Goal: Book appointment/travel/reservation

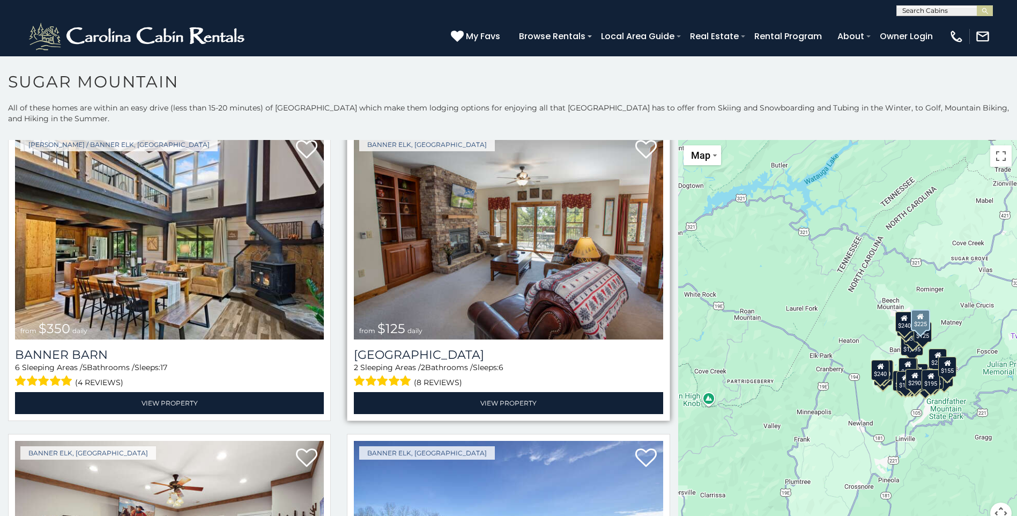
scroll to position [3376, 0]
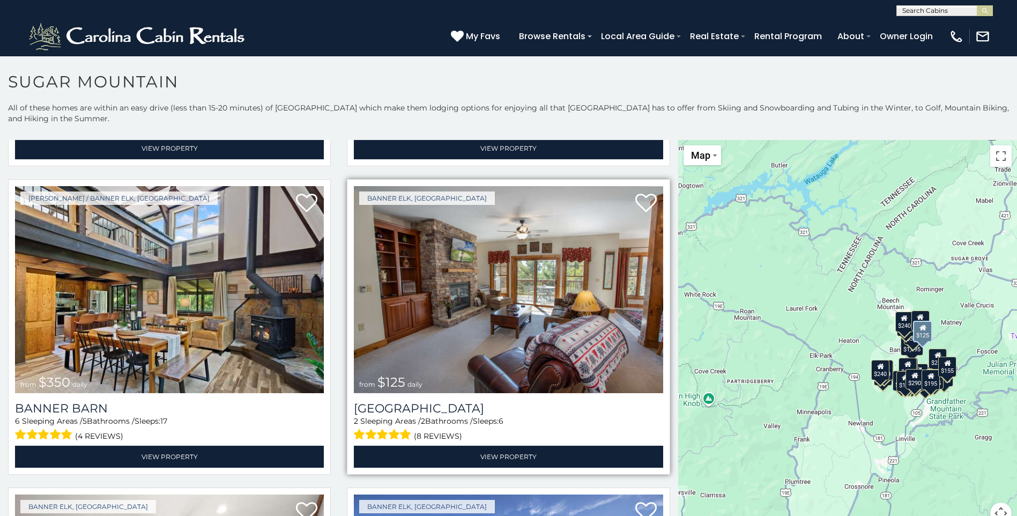
click at [434, 344] on img at bounding box center [508, 289] width 309 height 207
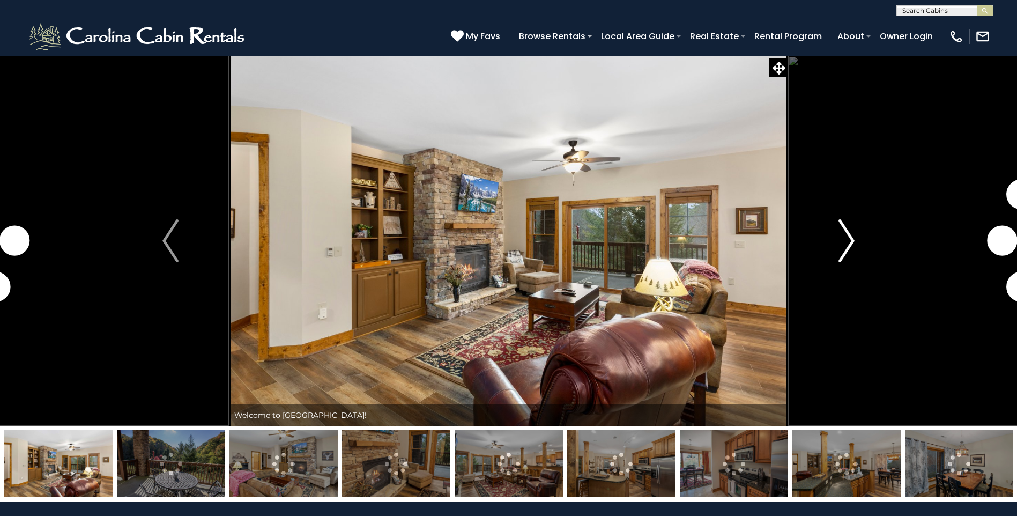
click at [848, 240] on img "Next" at bounding box center [846, 240] width 16 height 43
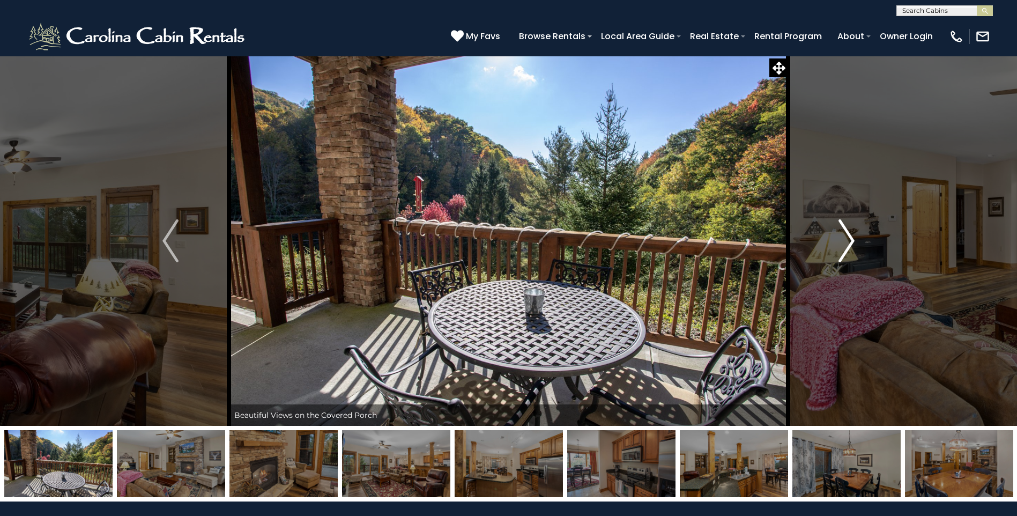
click at [851, 238] on img "Next" at bounding box center [846, 240] width 16 height 43
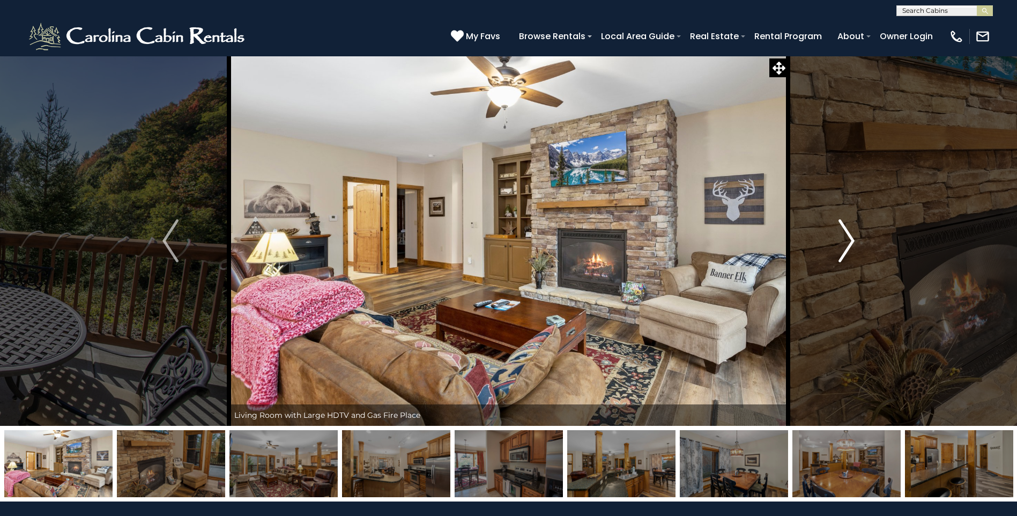
click at [851, 238] on img "Next" at bounding box center [846, 240] width 16 height 43
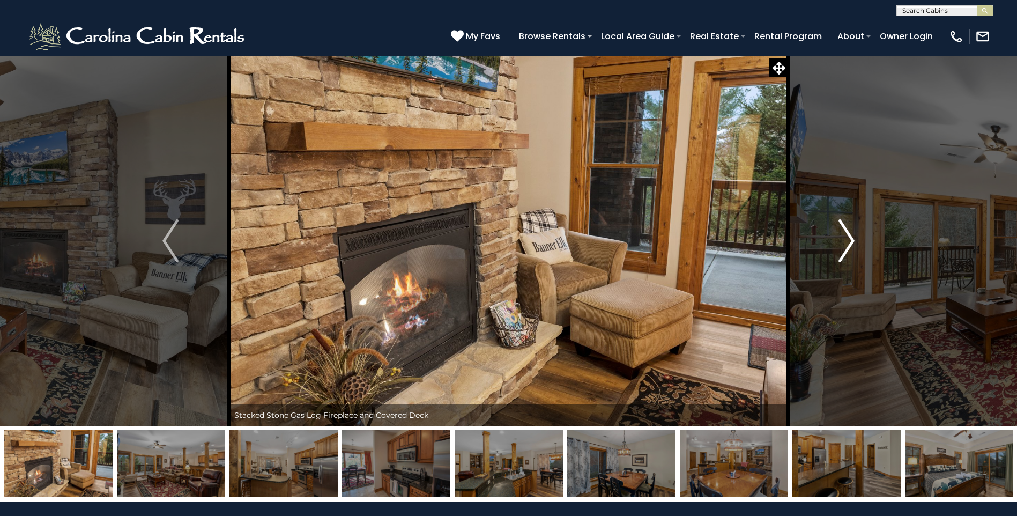
click at [851, 238] on img "Next" at bounding box center [846, 240] width 16 height 43
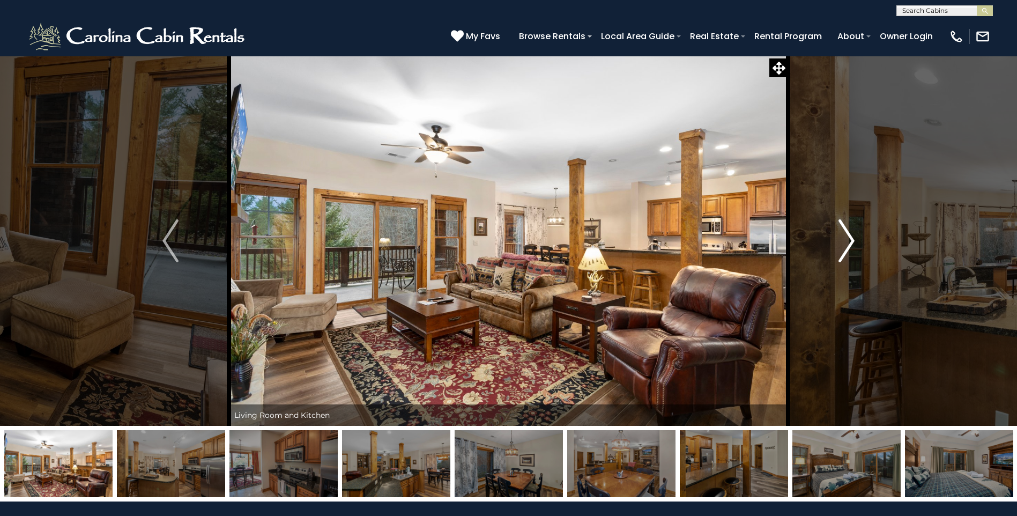
click at [851, 238] on img "Next" at bounding box center [846, 240] width 16 height 43
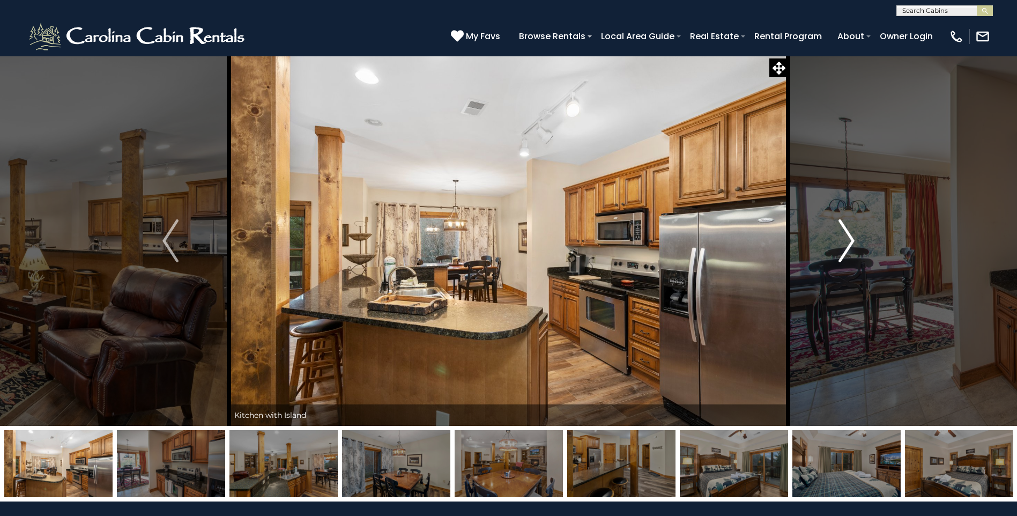
click at [851, 238] on img "Next" at bounding box center [846, 240] width 16 height 43
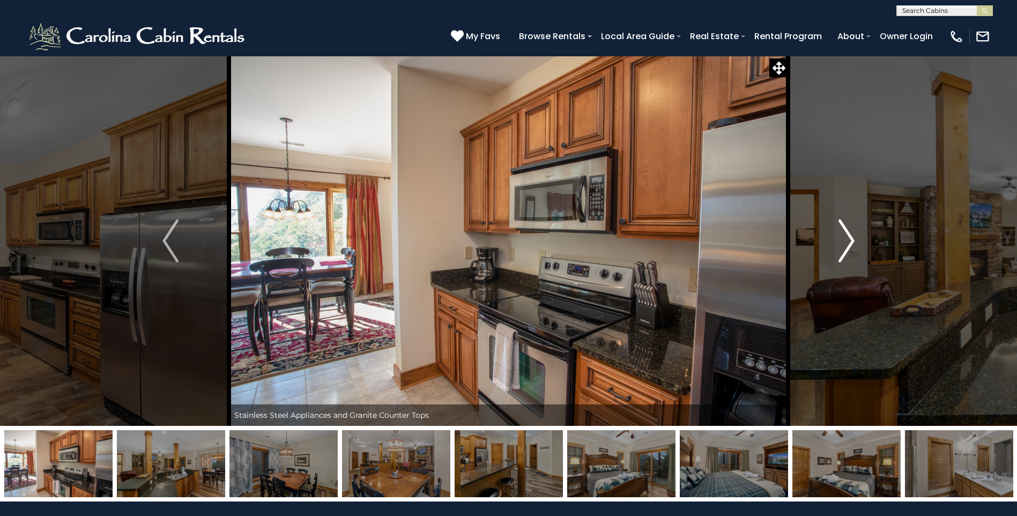
click at [851, 238] on img "Next" at bounding box center [846, 240] width 16 height 43
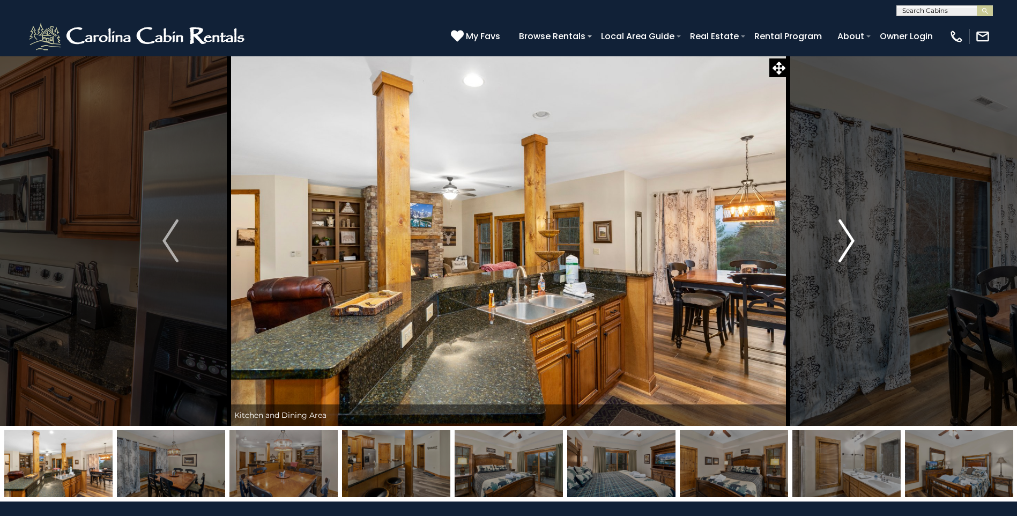
click at [851, 238] on img "Next" at bounding box center [846, 240] width 16 height 43
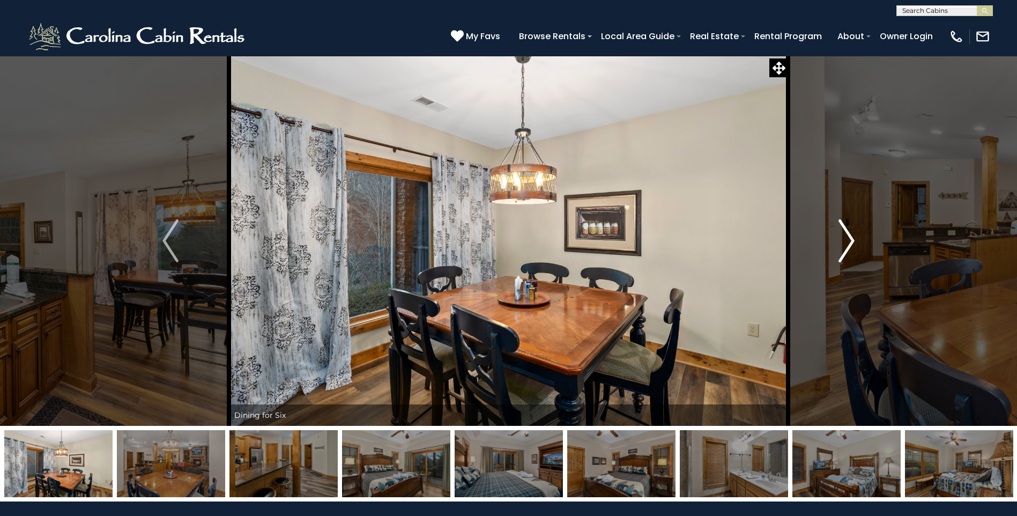
click at [851, 238] on img "Next" at bounding box center [846, 240] width 16 height 43
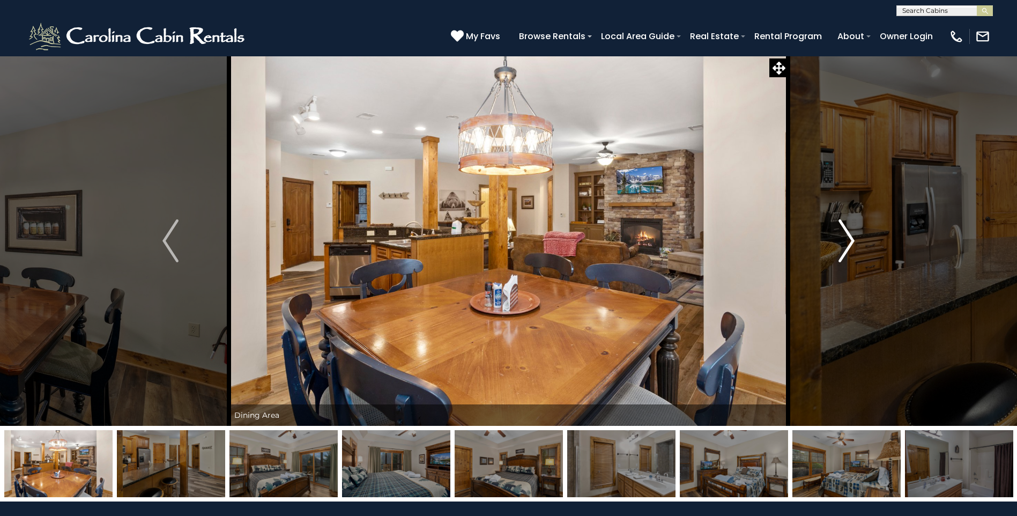
click at [851, 238] on img "Next" at bounding box center [846, 240] width 16 height 43
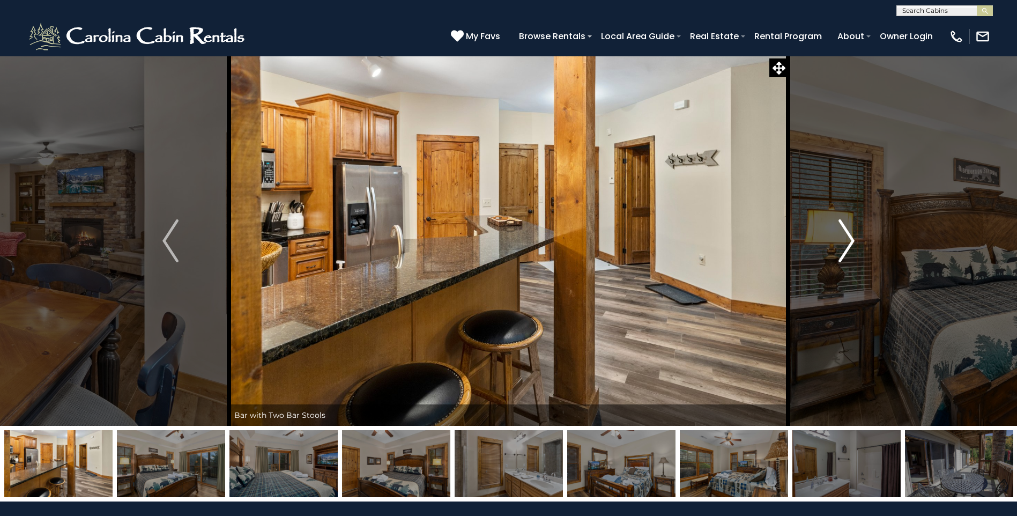
click at [851, 238] on img "Next" at bounding box center [846, 240] width 16 height 43
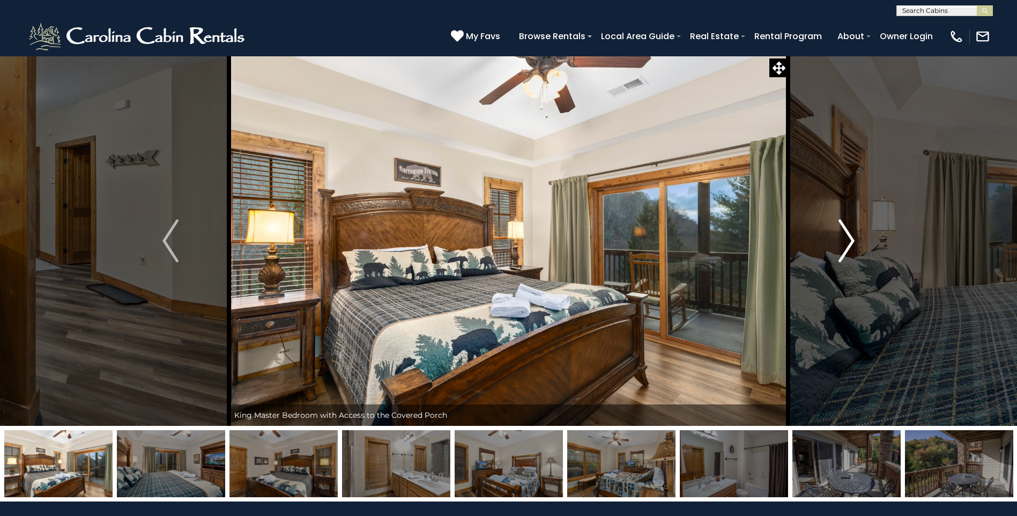
click at [851, 238] on img "Next" at bounding box center [846, 240] width 16 height 43
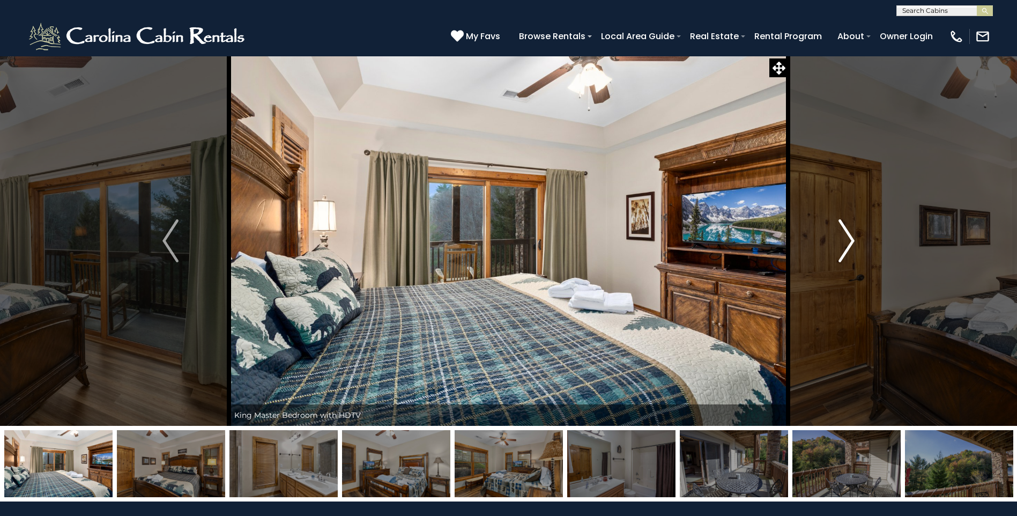
click at [851, 238] on img "Next" at bounding box center [846, 240] width 16 height 43
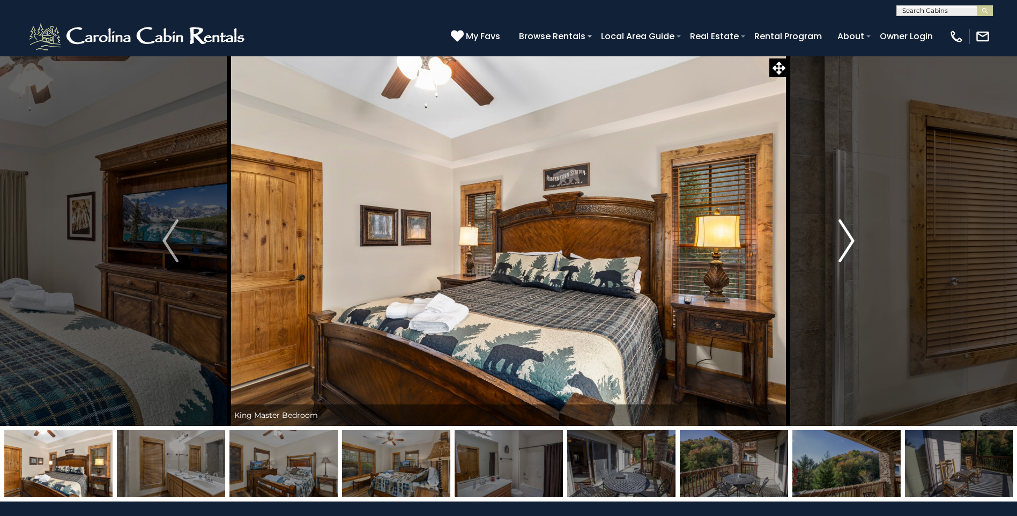
click at [851, 238] on img "Next" at bounding box center [846, 240] width 16 height 43
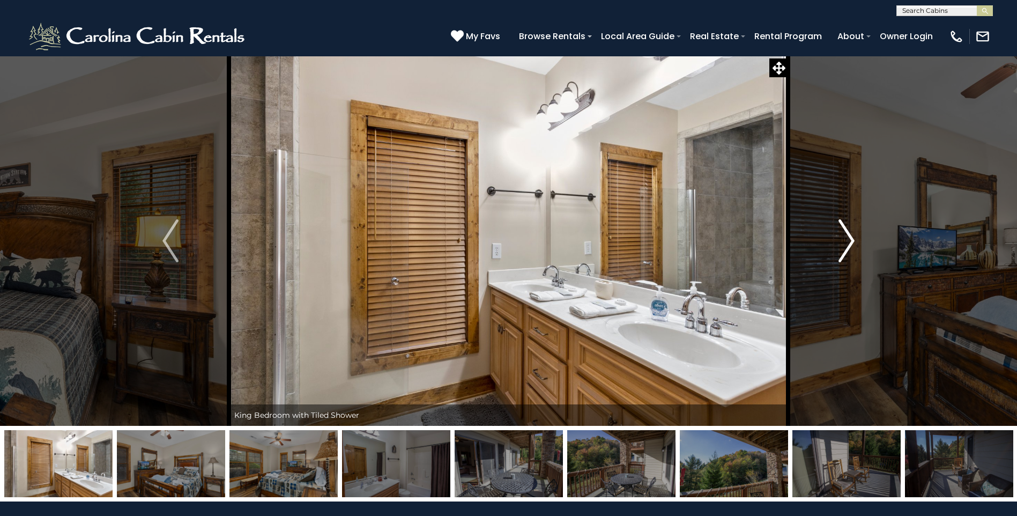
click at [851, 238] on img "Next" at bounding box center [846, 240] width 16 height 43
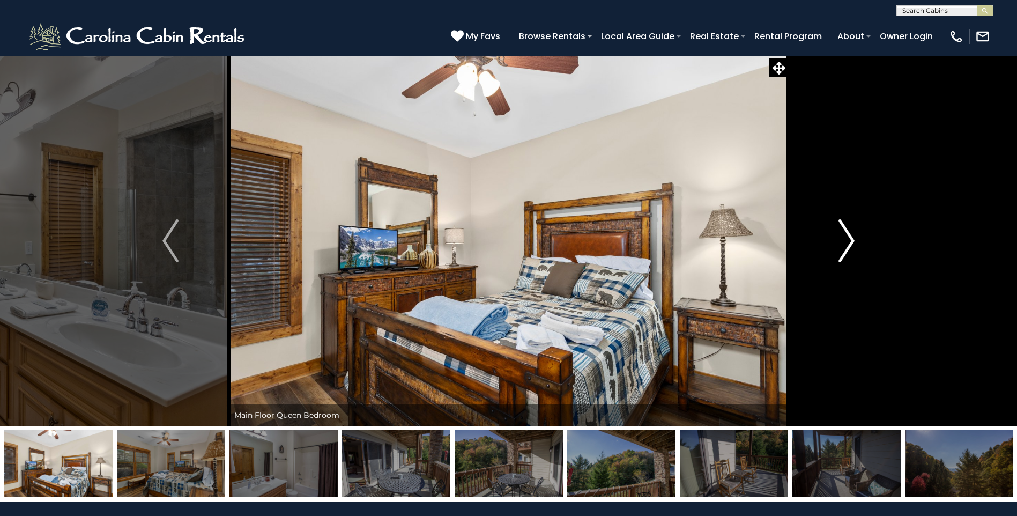
click at [851, 238] on img "Next" at bounding box center [846, 240] width 16 height 43
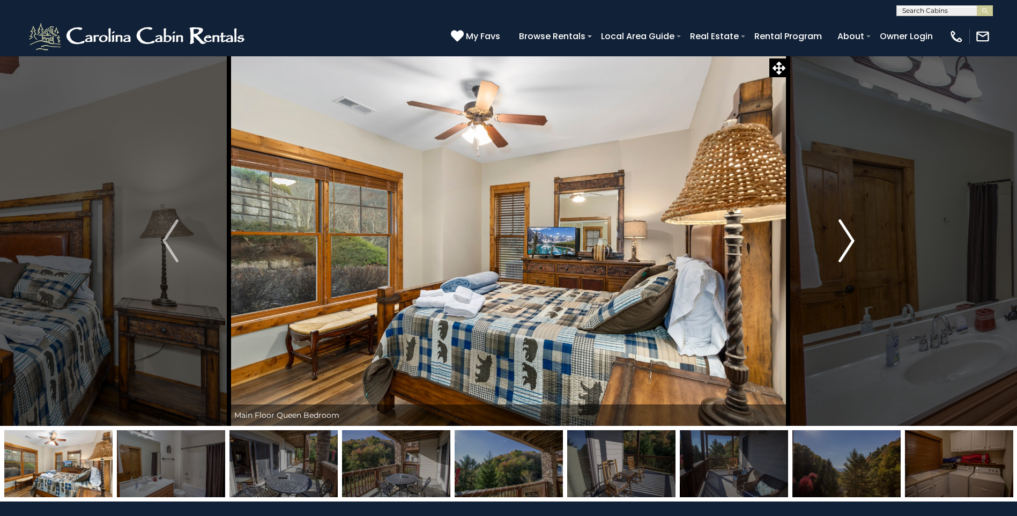
click at [851, 238] on img "Next" at bounding box center [846, 240] width 16 height 43
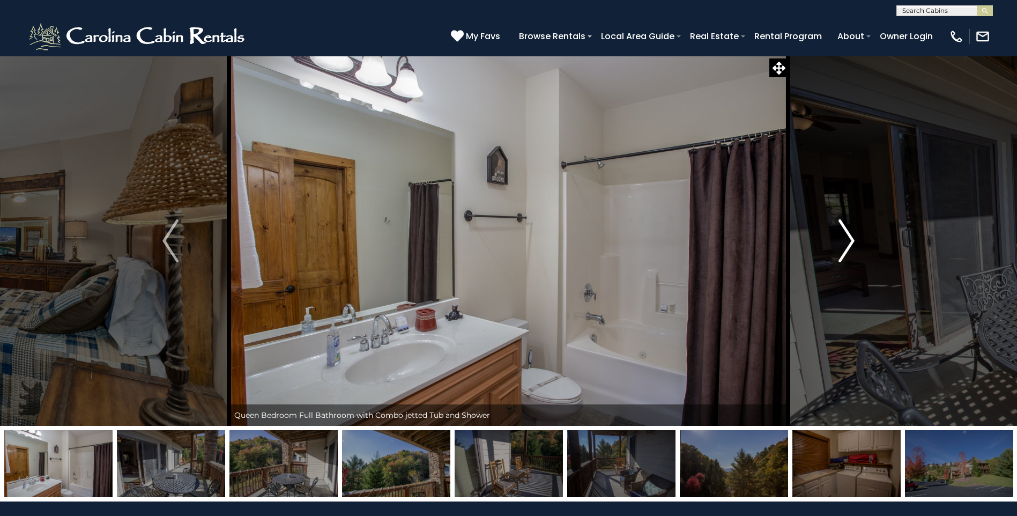
click at [851, 238] on img "Next" at bounding box center [846, 240] width 16 height 43
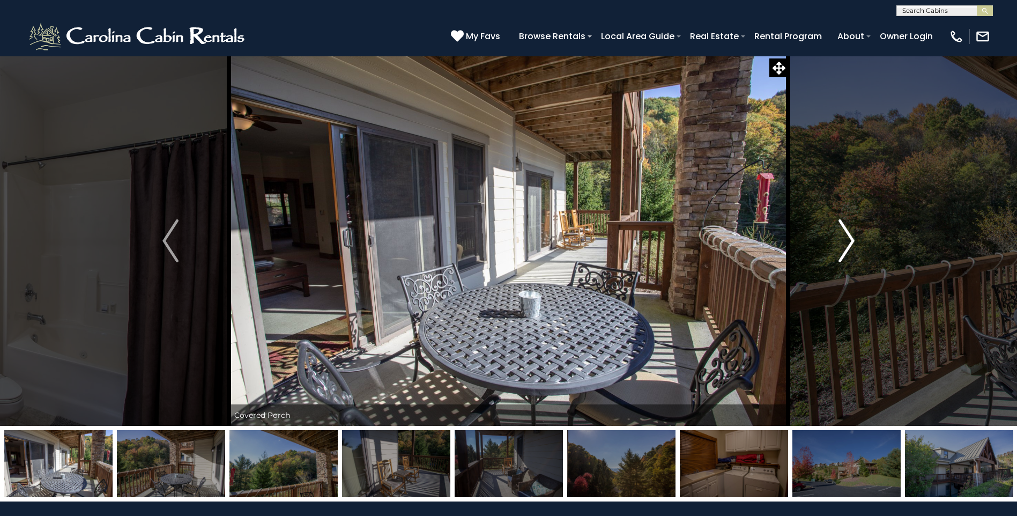
click at [851, 238] on img "Next" at bounding box center [846, 240] width 16 height 43
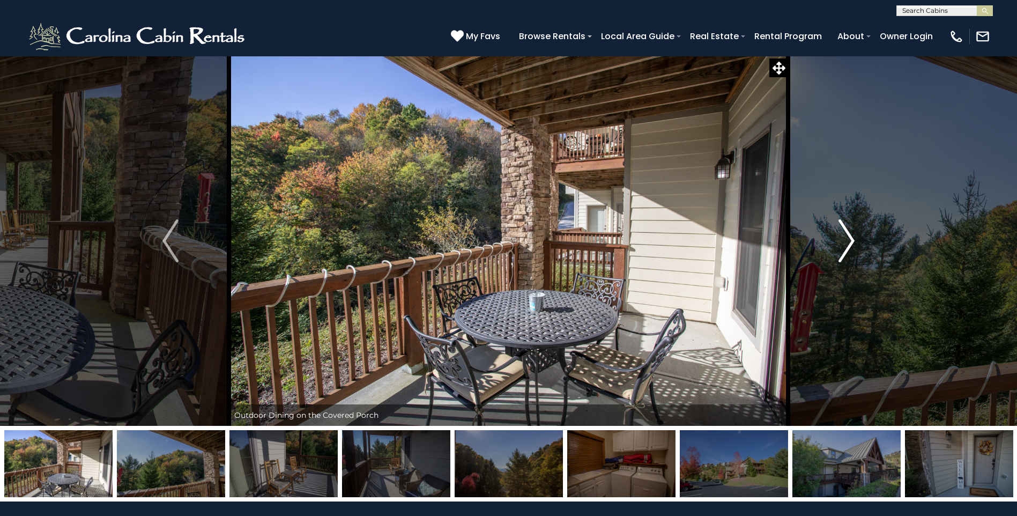
click at [851, 238] on img "Next" at bounding box center [846, 240] width 16 height 43
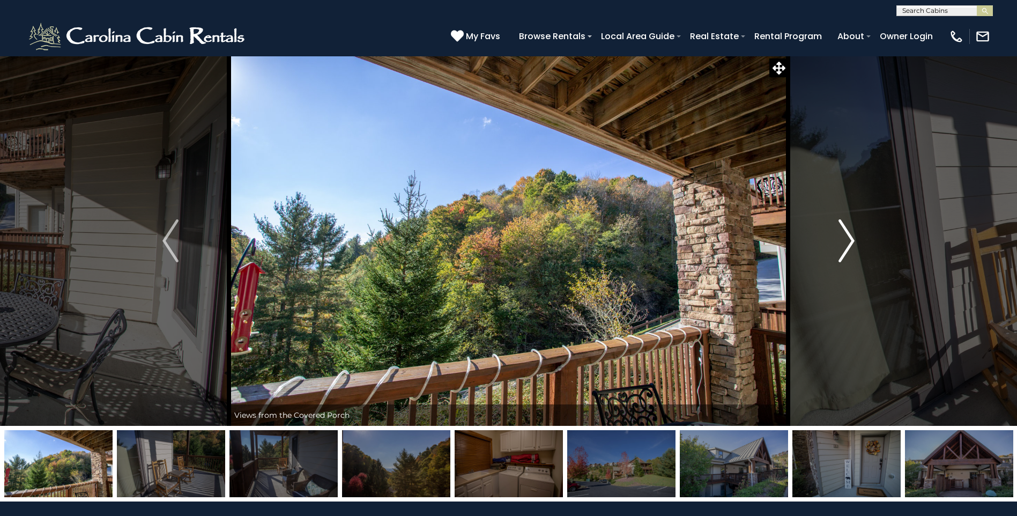
click at [851, 238] on img "Next" at bounding box center [846, 240] width 16 height 43
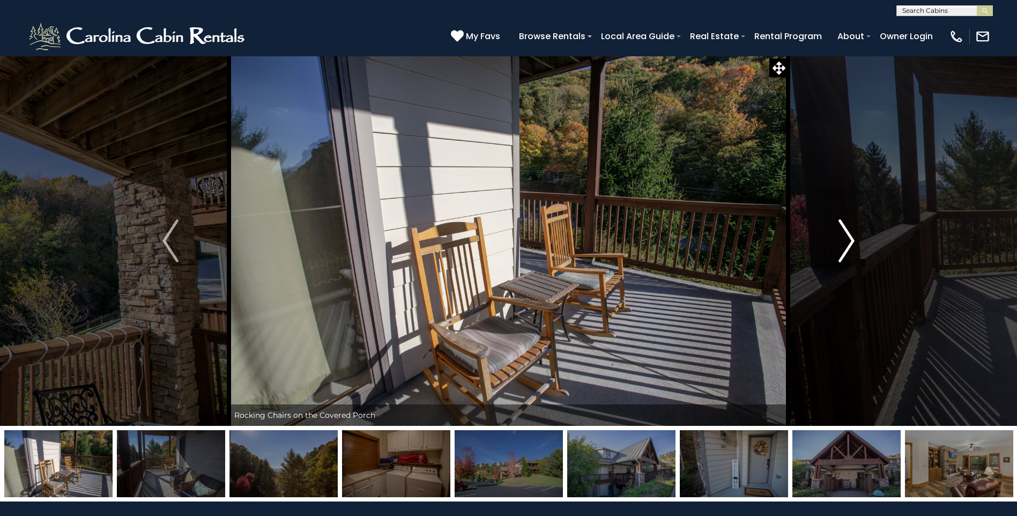
click at [851, 238] on img "Next" at bounding box center [846, 240] width 16 height 43
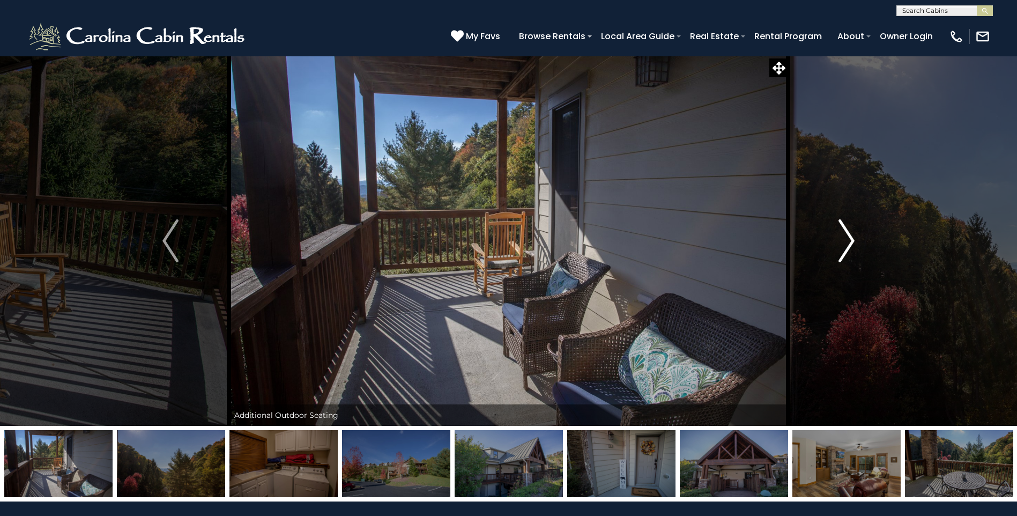
click at [851, 238] on img "Next" at bounding box center [846, 240] width 16 height 43
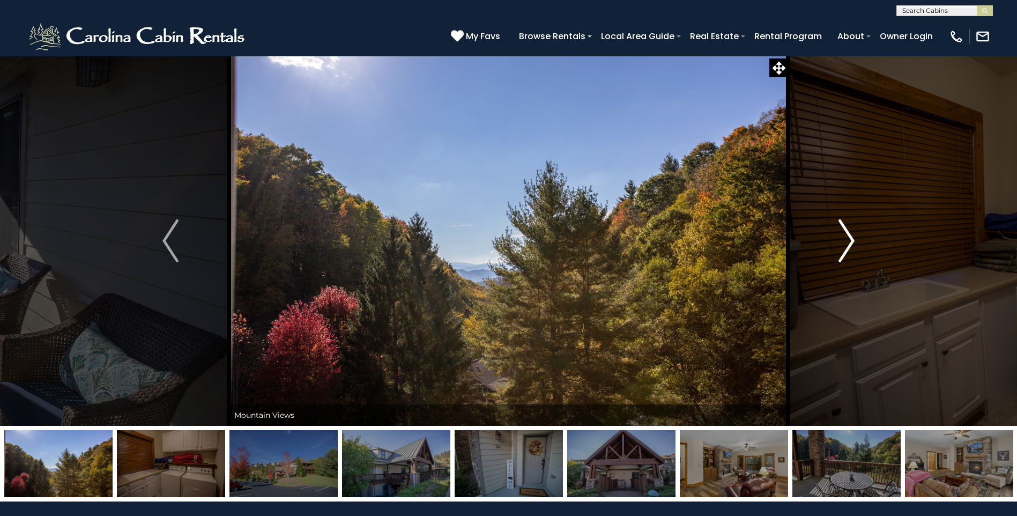
click at [851, 238] on img "Next" at bounding box center [846, 240] width 16 height 43
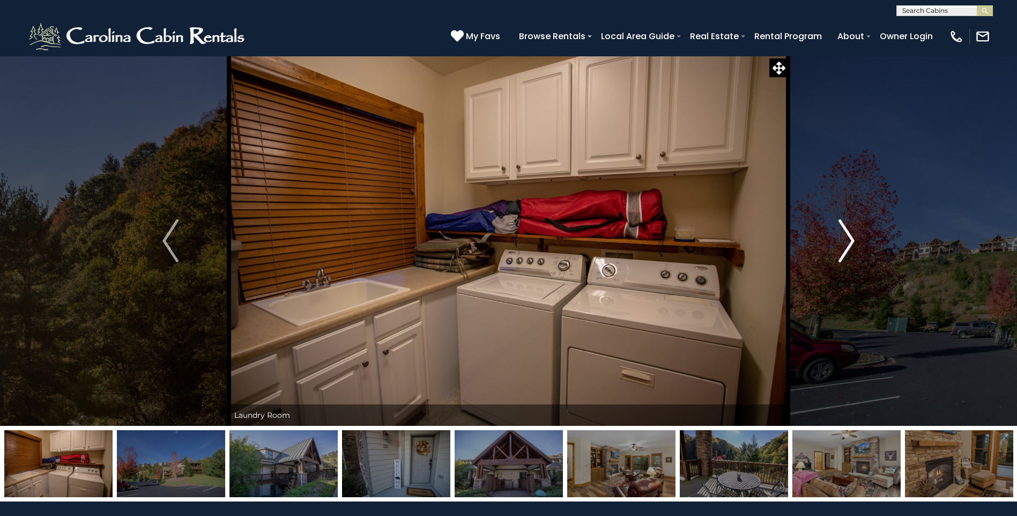
click at [851, 238] on img "Next" at bounding box center [846, 240] width 16 height 43
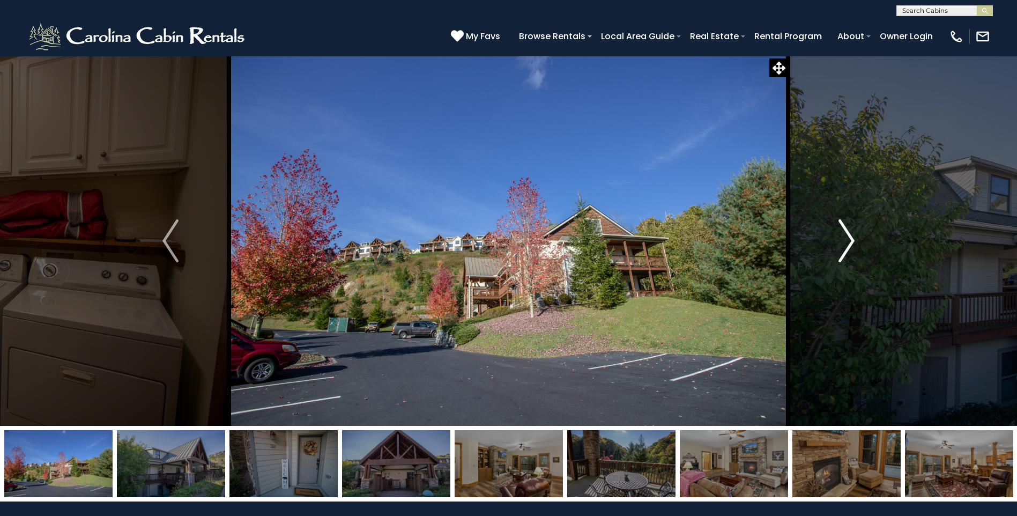
click at [851, 238] on img "Next" at bounding box center [846, 240] width 16 height 43
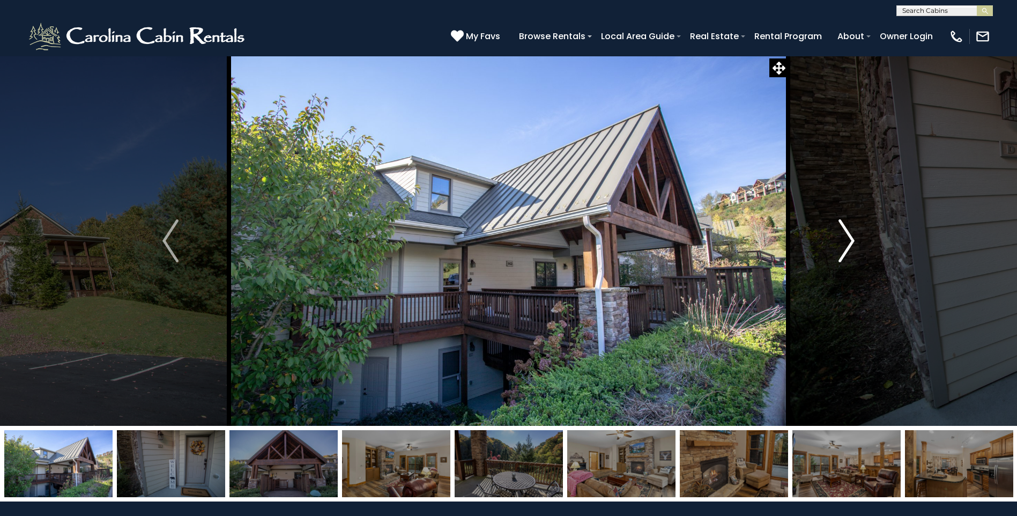
click at [851, 238] on img "Next" at bounding box center [846, 240] width 16 height 43
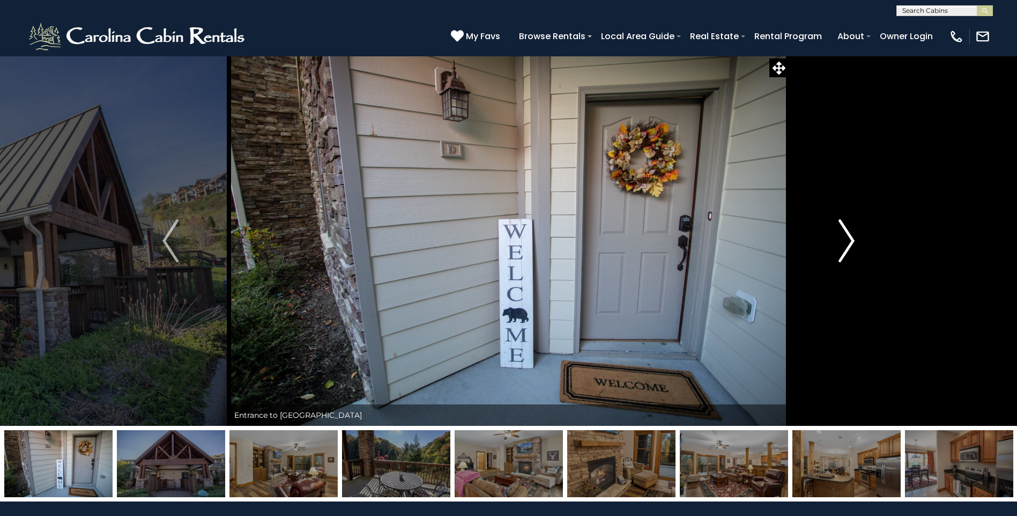
click at [851, 238] on img "Next" at bounding box center [846, 240] width 16 height 43
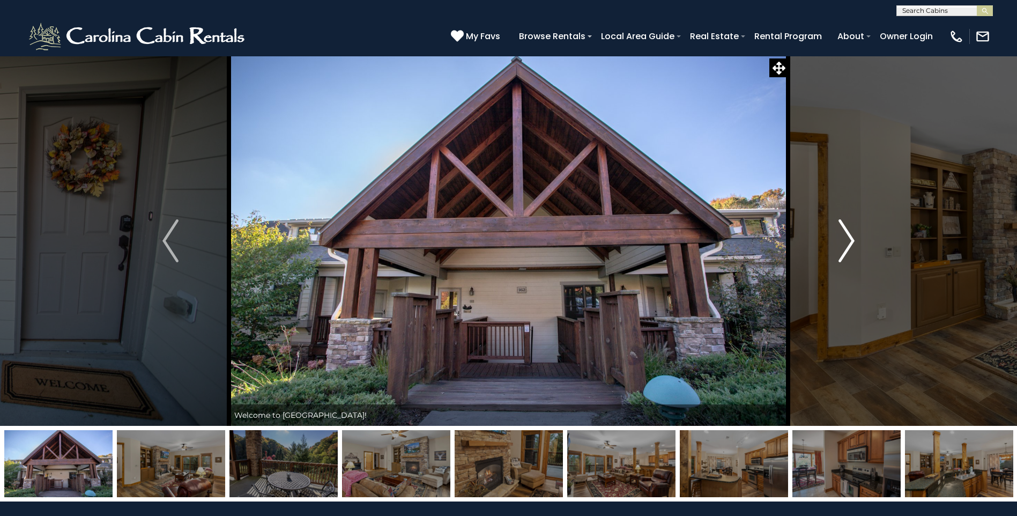
click at [851, 238] on img "Next" at bounding box center [846, 240] width 16 height 43
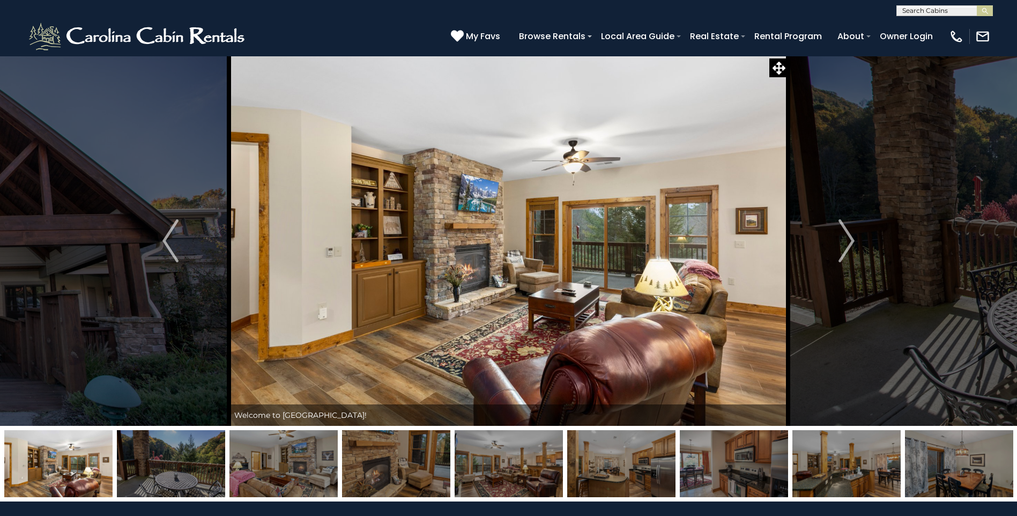
scroll to position [268, 0]
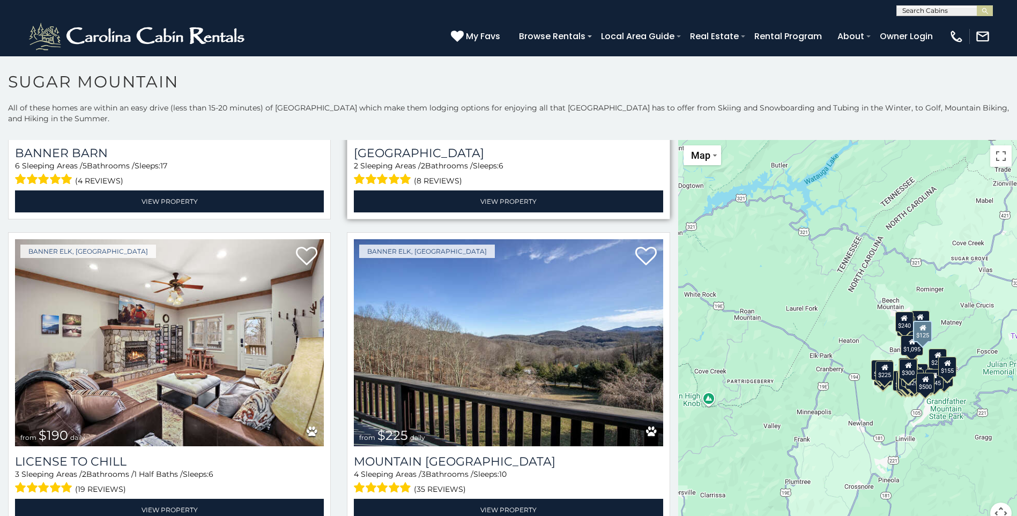
scroll to position [3644, 0]
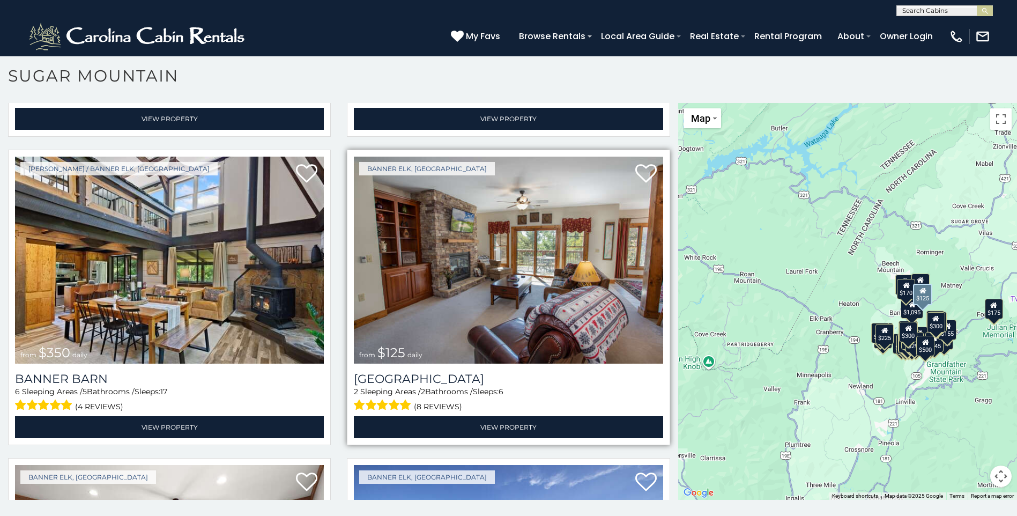
scroll to position [3317, 0]
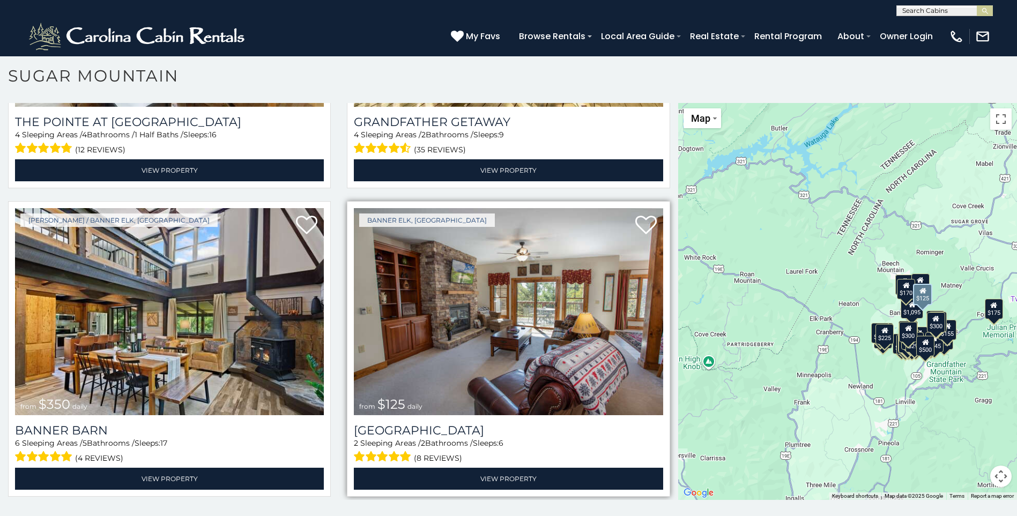
click at [480, 284] on img at bounding box center [508, 311] width 309 height 207
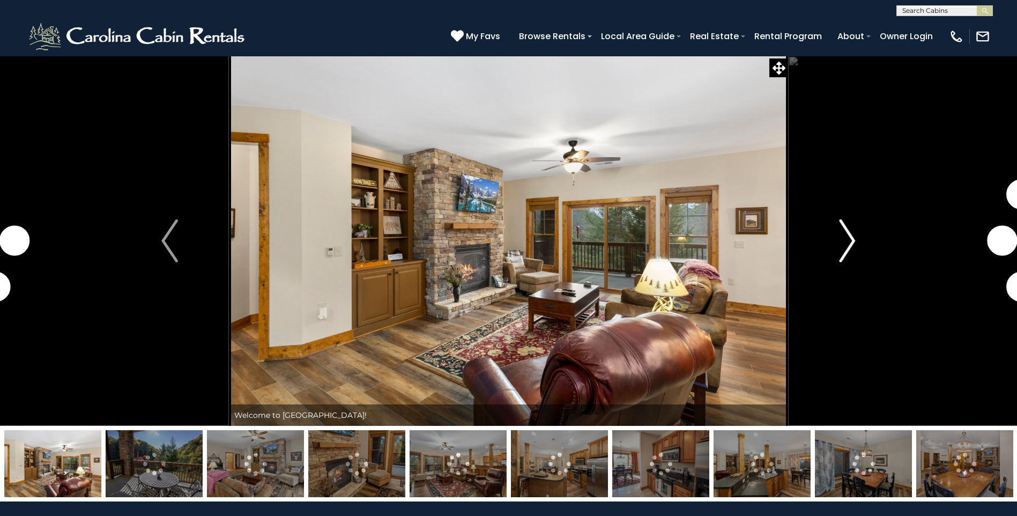
click at [848, 241] on img "Next" at bounding box center [847, 240] width 16 height 43
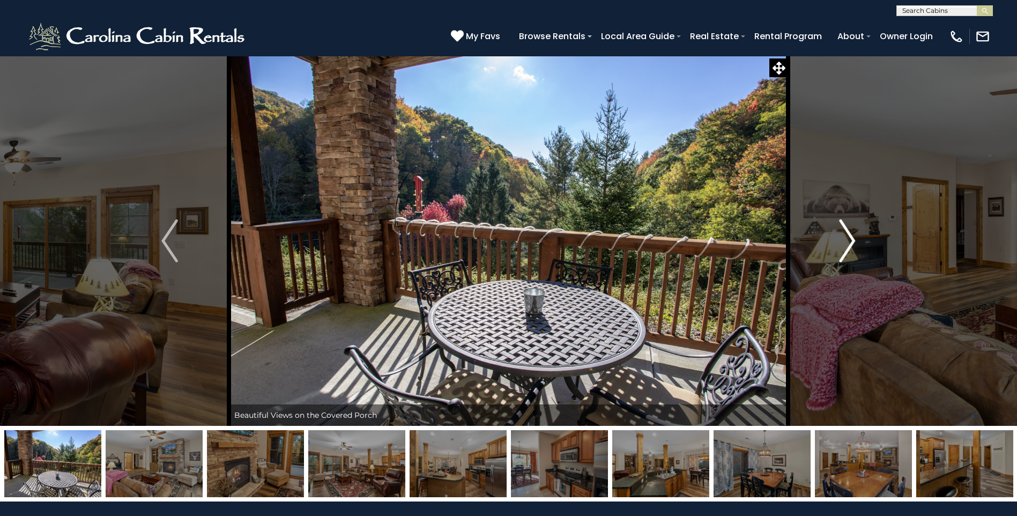
click at [853, 239] on img "Next" at bounding box center [847, 240] width 16 height 43
